Goal: Navigation & Orientation: Find specific page/section

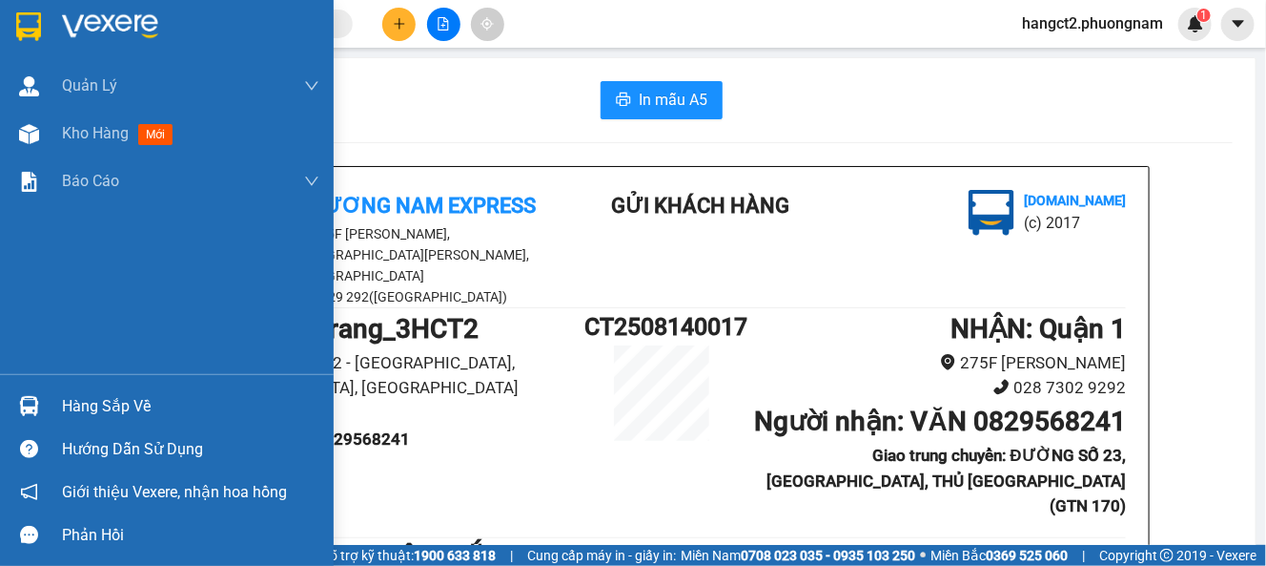
click at [97, 130] on span "Kho hàng" at bounding box center [95, 133] width 67 height 18
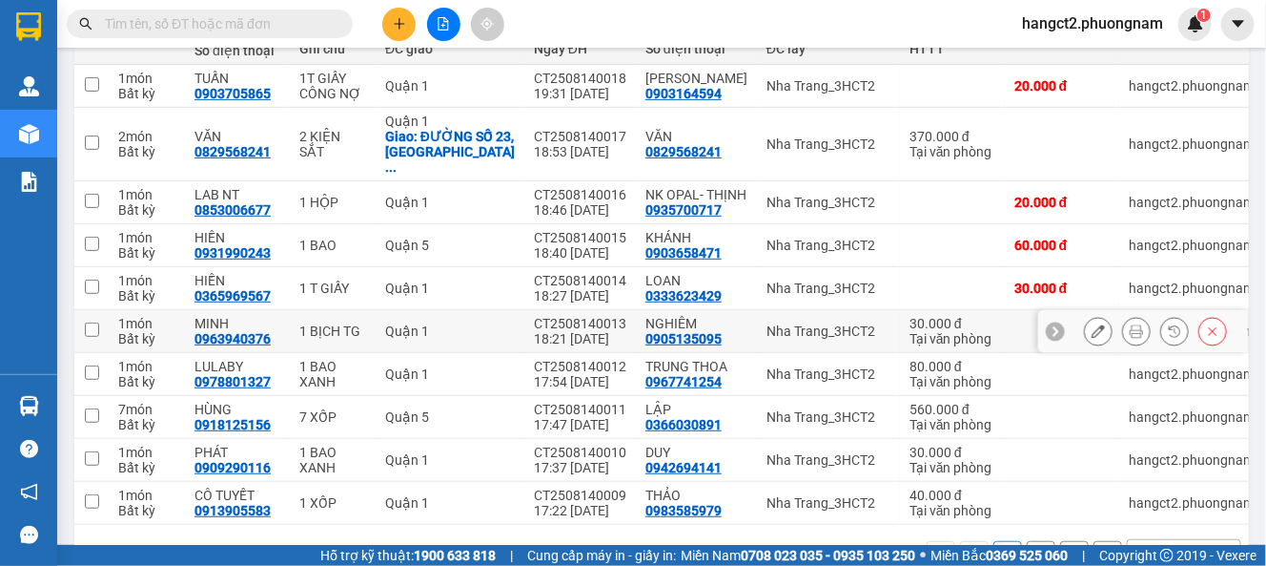
scroll to position [336, 0]
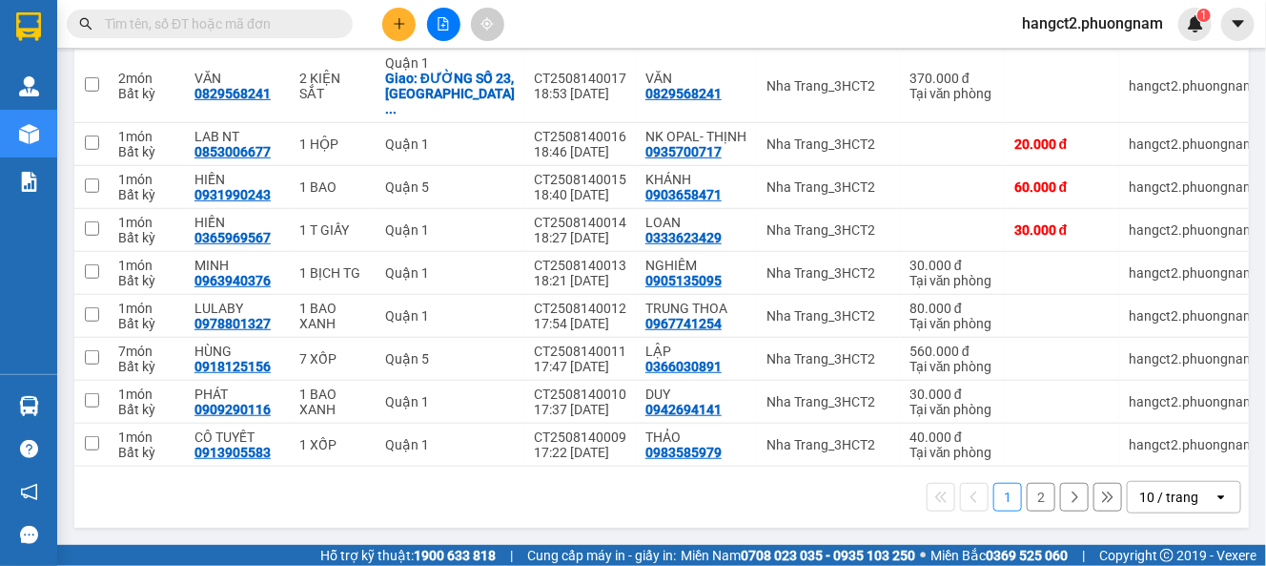
click at [1224, 503] on div "1 2 10 / trang open" at bounding box center [661, 496] width 1175 height 61
click at [1109, 468] on div "1 2 10 / trang open" at bounding box center [661, 496] width 1175 height 61
click at [1152, 497] on div "10 / trang" at bounding box center [1169, 496] width 59 height 19
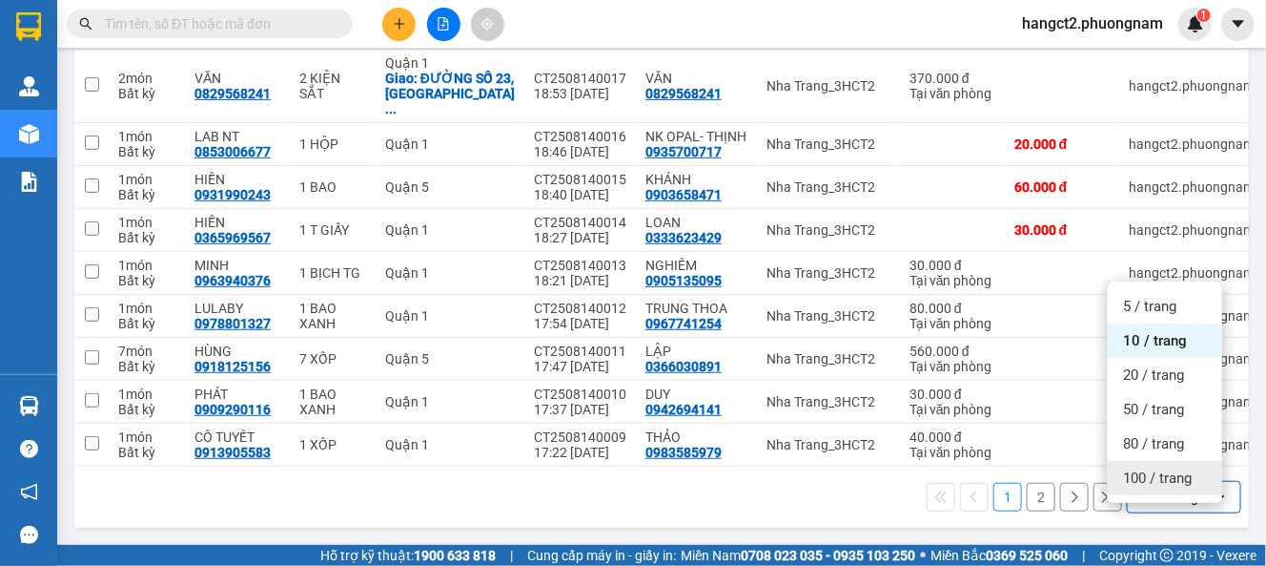
click at [1140, 461] on div "100 / trang" at bounding box center [1165, 478] width 114 height 34
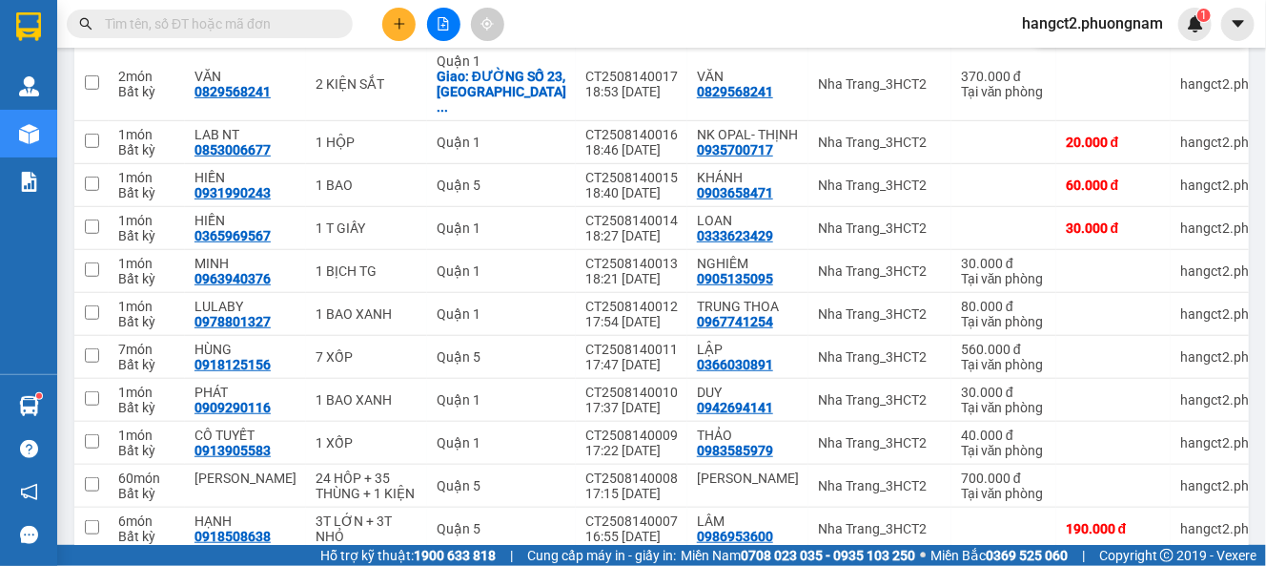
scroll to position [149, 0]
